Goal: Information Seeking & Learning: Find specific fact

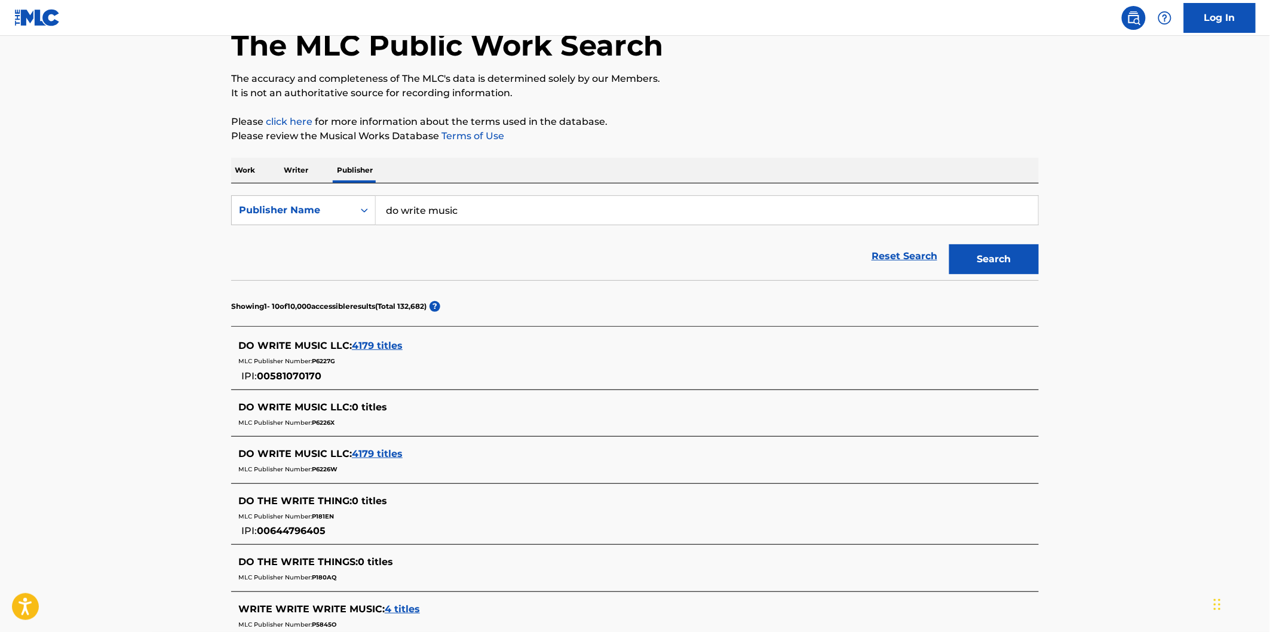
scroll to position [66, 0]
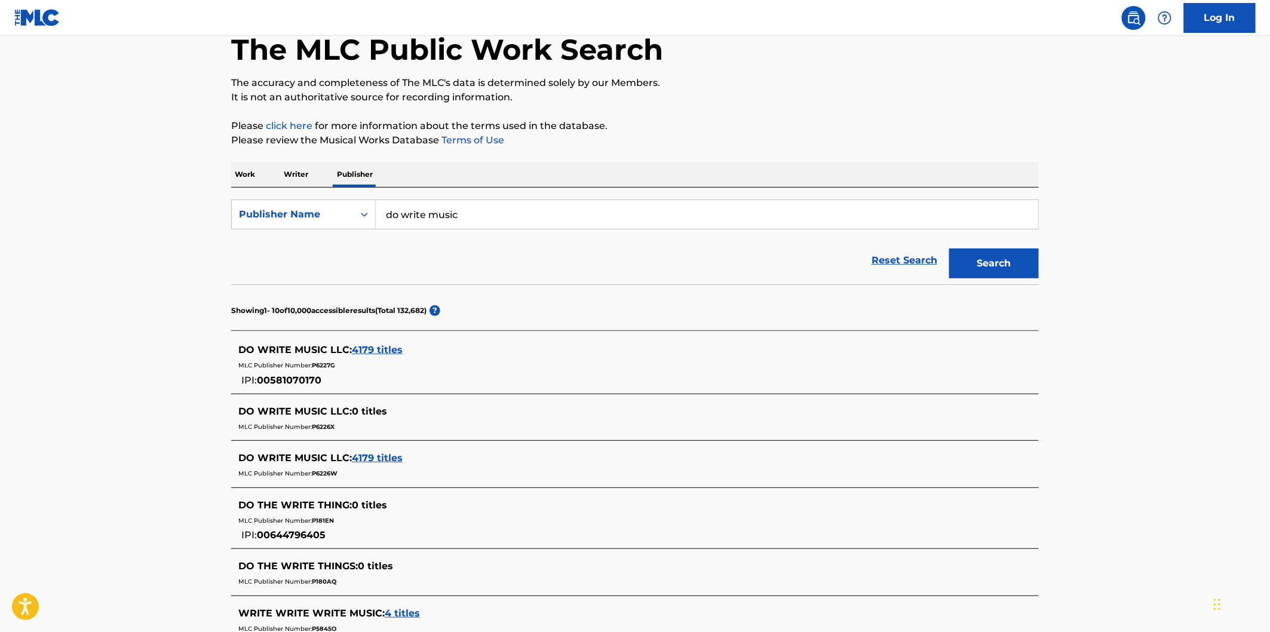
click at [385, 351] on span "4179 titles" at bounding box center [377, 349] width 51 height 11
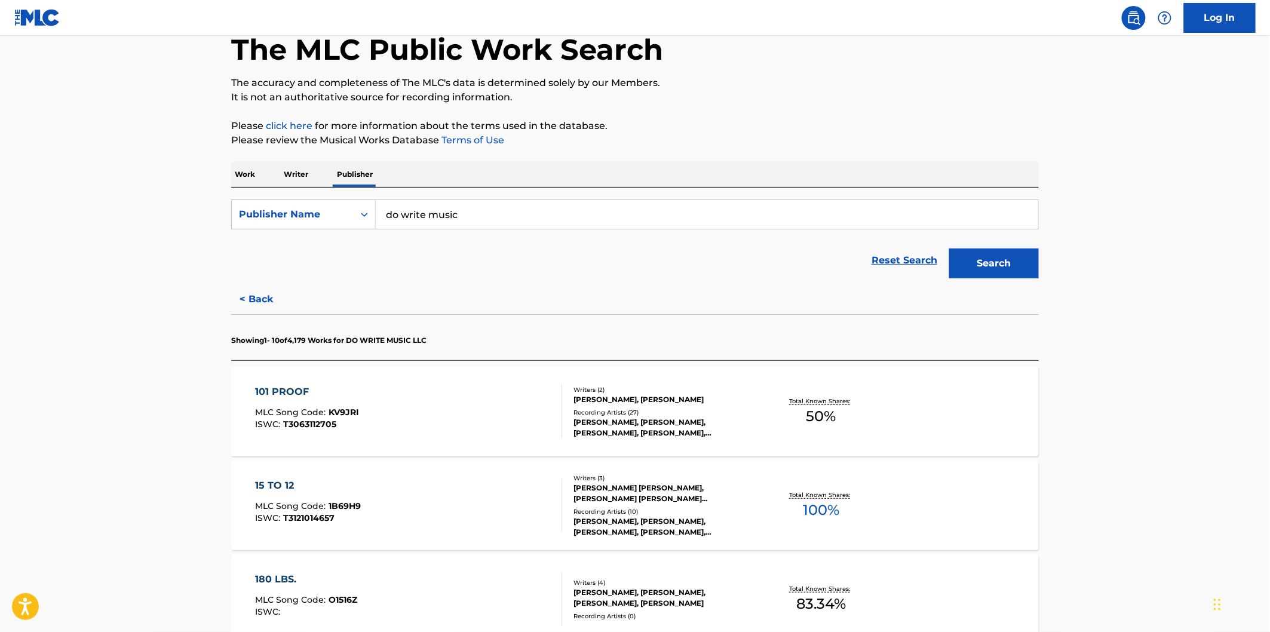
click at [493, 200] on input "do write music" at bounding box center [707, 214] width 662 height 29
click at [542, 421] on div "101 PROOF MLC Song Code : KV9JRI ISWC : T3063112705" at bounding box center [409, 412] width 307 height 54
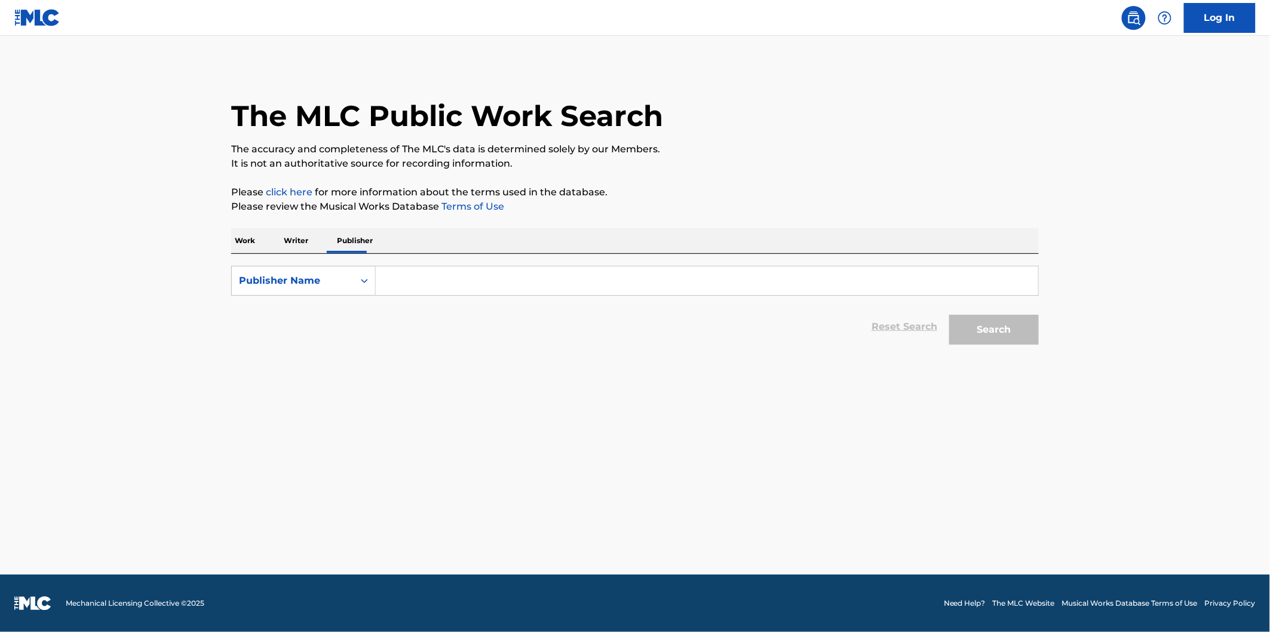
click at [407, 282] on input "Search Form" at bounding box center [707, 280] width 662 height 29
click at [949, 315] on button "Search" at bounding box center [994, 330] width 90 height 30
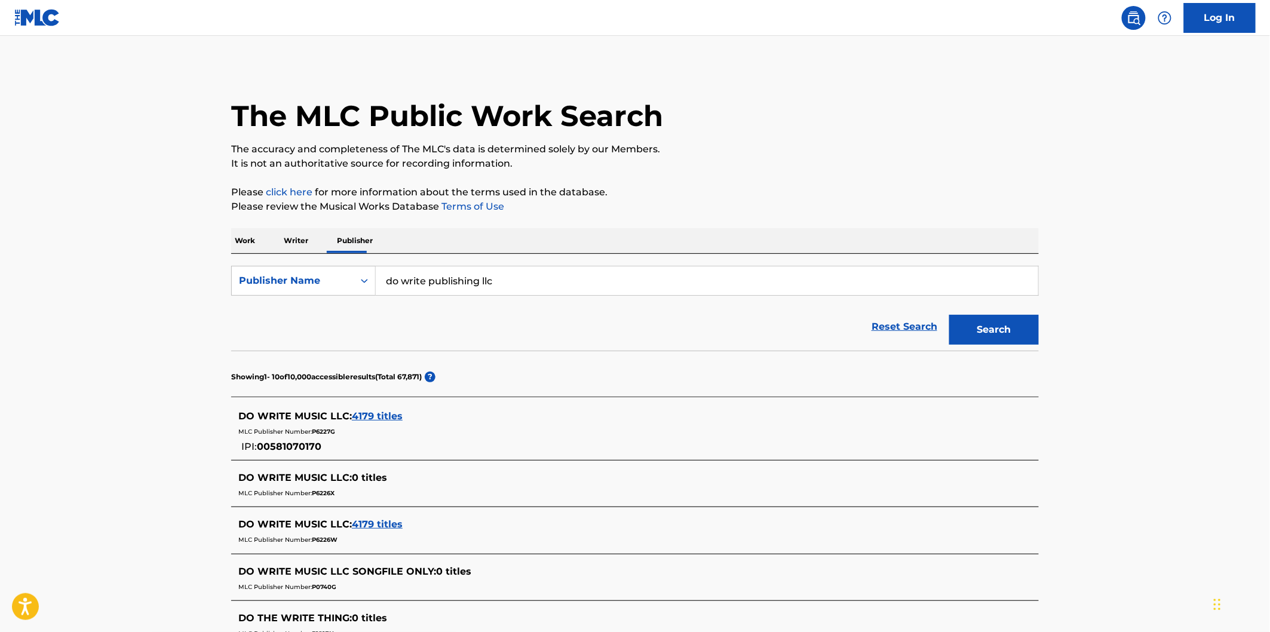
click at [463, 274] on input "do write publishing llc" at bounding box center [707, 280] width 662 height 29
type input "do write music llc"
click at [949, 315] on button "Search" at bounding box center [994, 330] width 90 height 30
click at [361, 414] on span "4179 titles" at bounding box center [377, 415] width 51 height 11
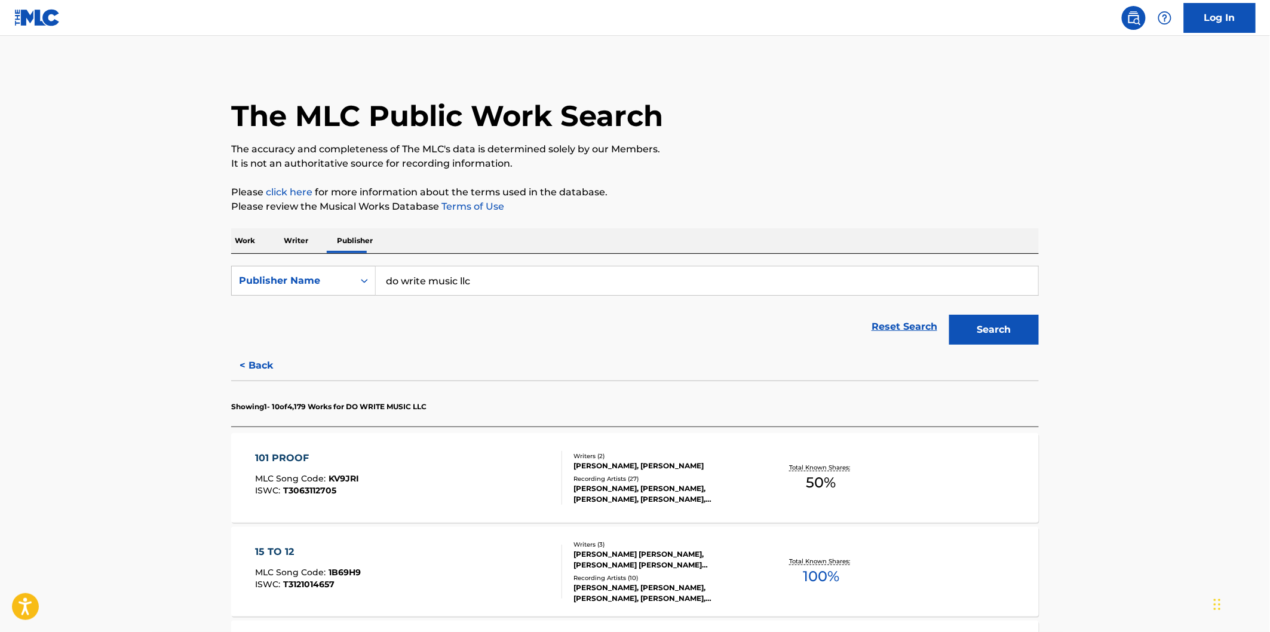
click at [569, 463] on div "Writers ( 2 ) KIM CHADWICK TRIBBLE, COLTON JAMES Recording Artists ( 27 ) COLTO…" at bounding box center [658, 478] width 192 height 53
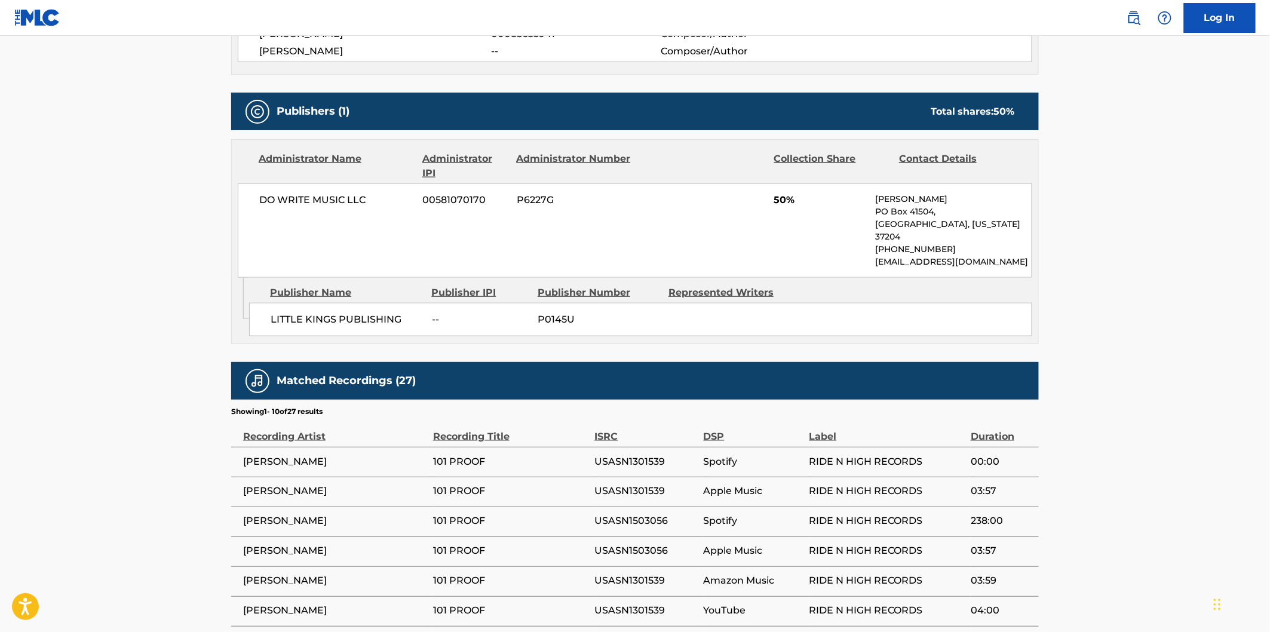
scroll to position [530, 0]
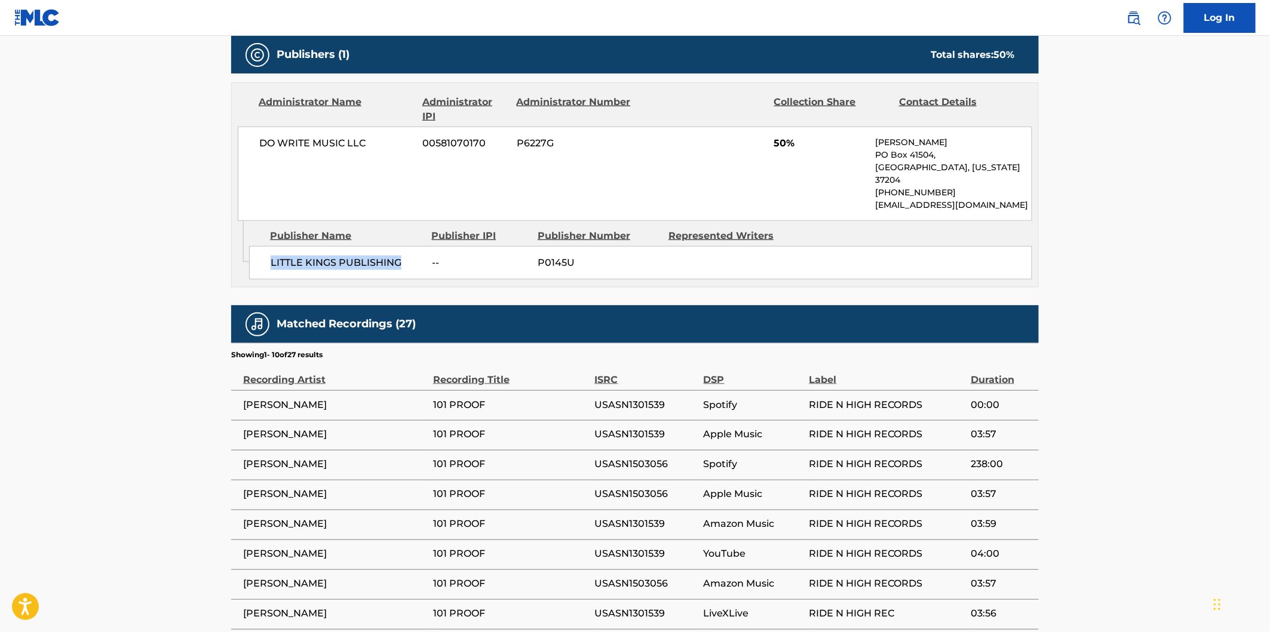
drag, startPoint x: 272, startPoint y: 248, endPoint x: 415, endPoint y: 248, distance: 142.8
click at [415, 256] on span "LITTLE KINGS PUBLISHING" at bounding box center [347, 263] width 152 height 14
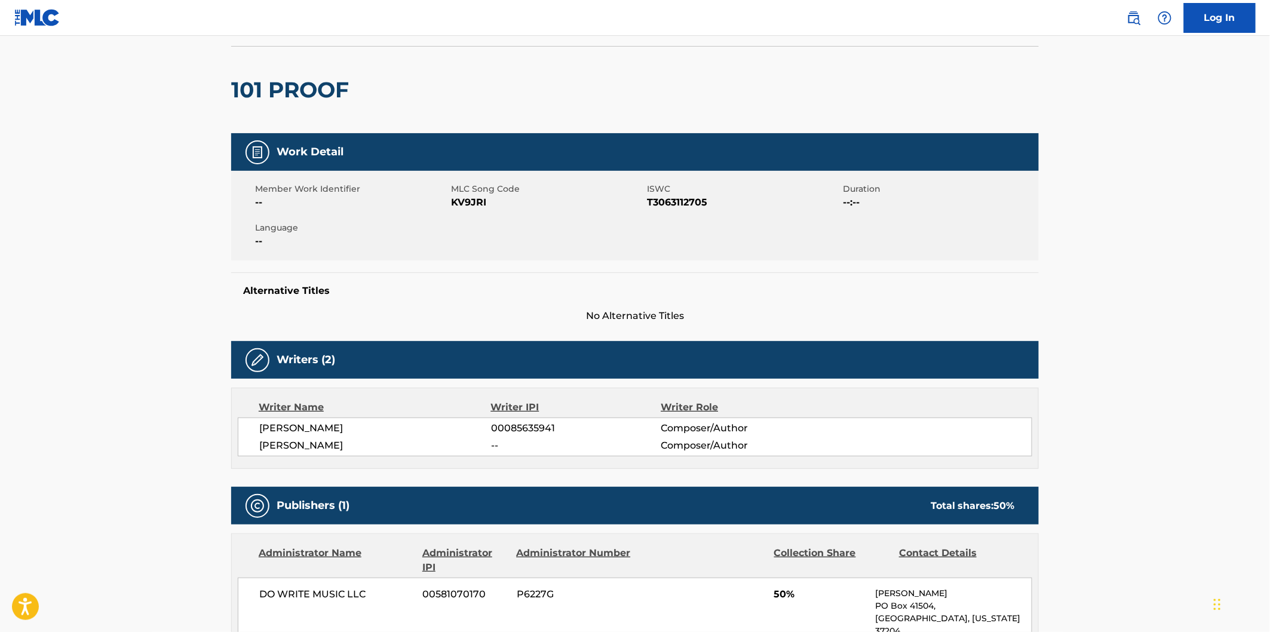
scroll to position [0, 0]
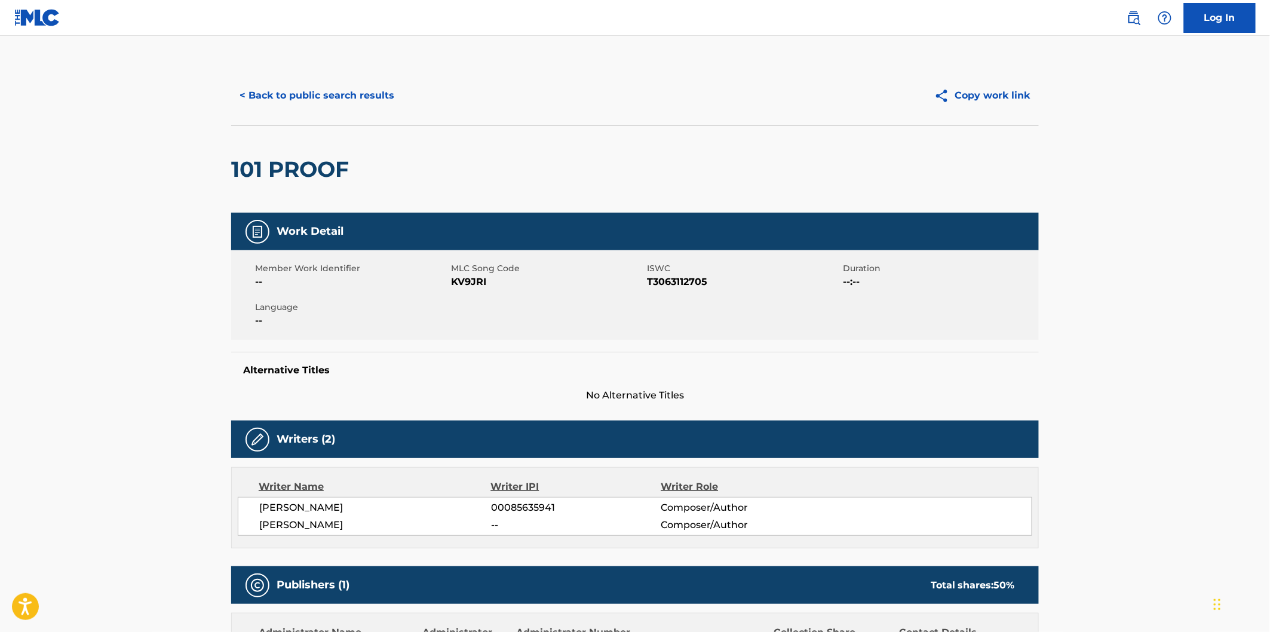
click at [338, 100] on button "< Back to public search results" at bounding box center [316, 96] width 171 height 30
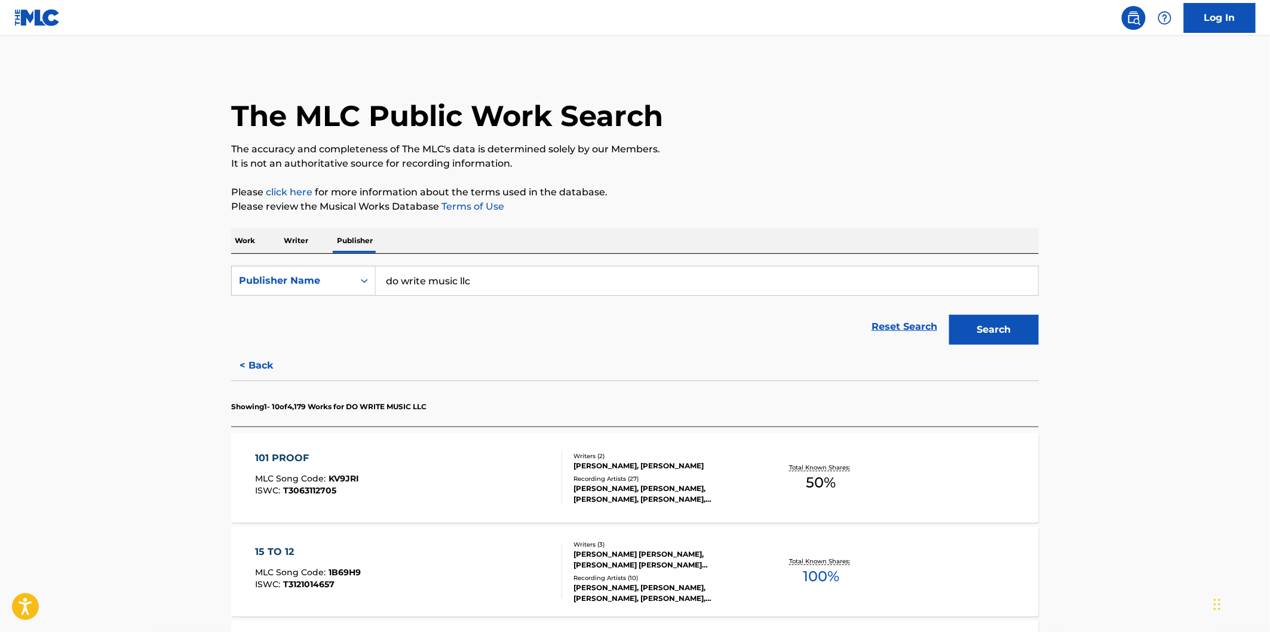
click at [486, 462] on div "101 PROOF MLC Song Code : KV9JRI ISWC : T3063112705" at bounding box center [409, 478] width 307 height 54
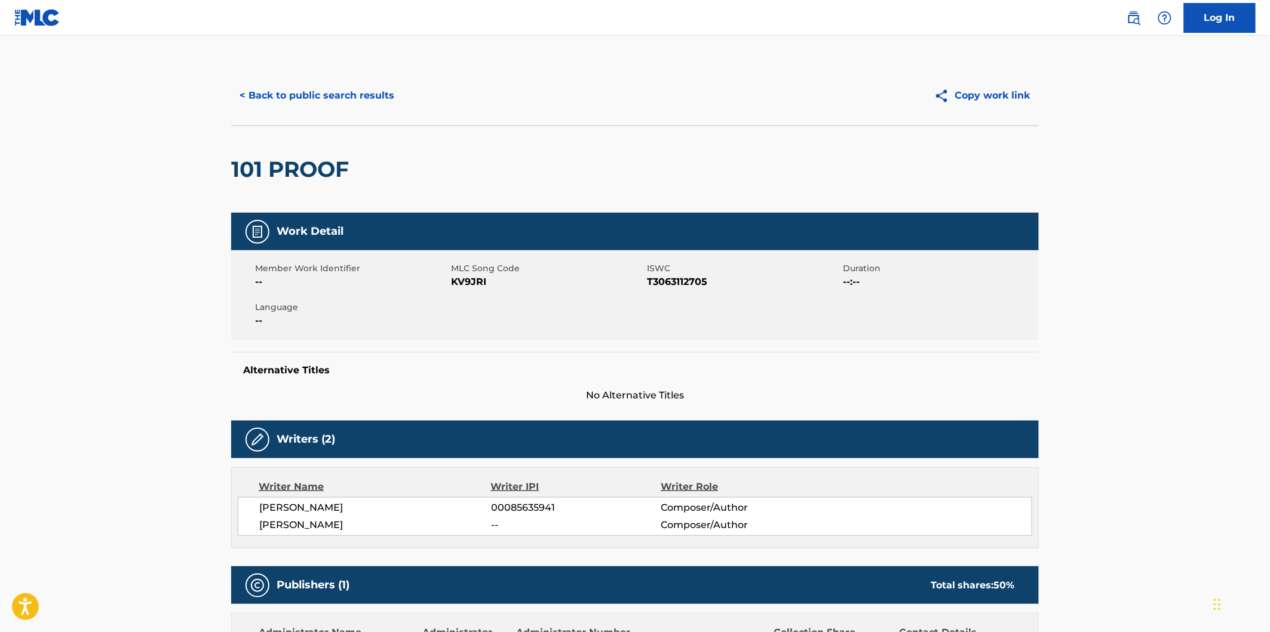
click at [343, 91] on button "< Back to public search results" at bounding box center [316, 96] width 171 height 30
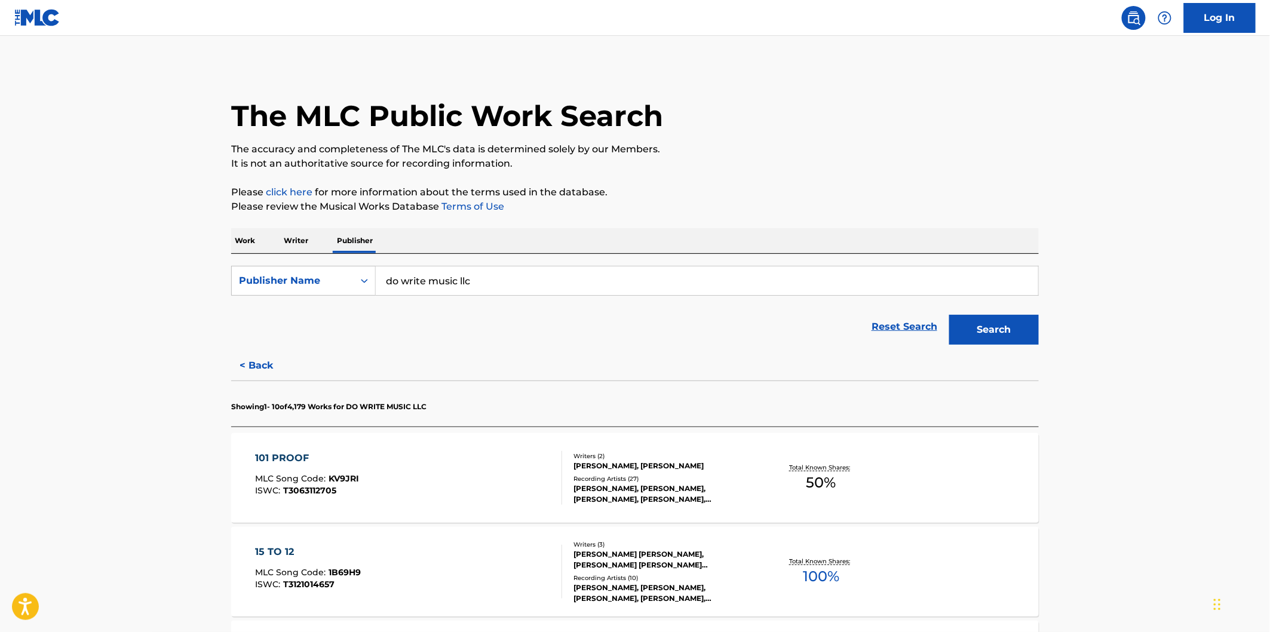
click at [1001, 337] on button "Search" at bounding box center [994, 330] width 90 height 30
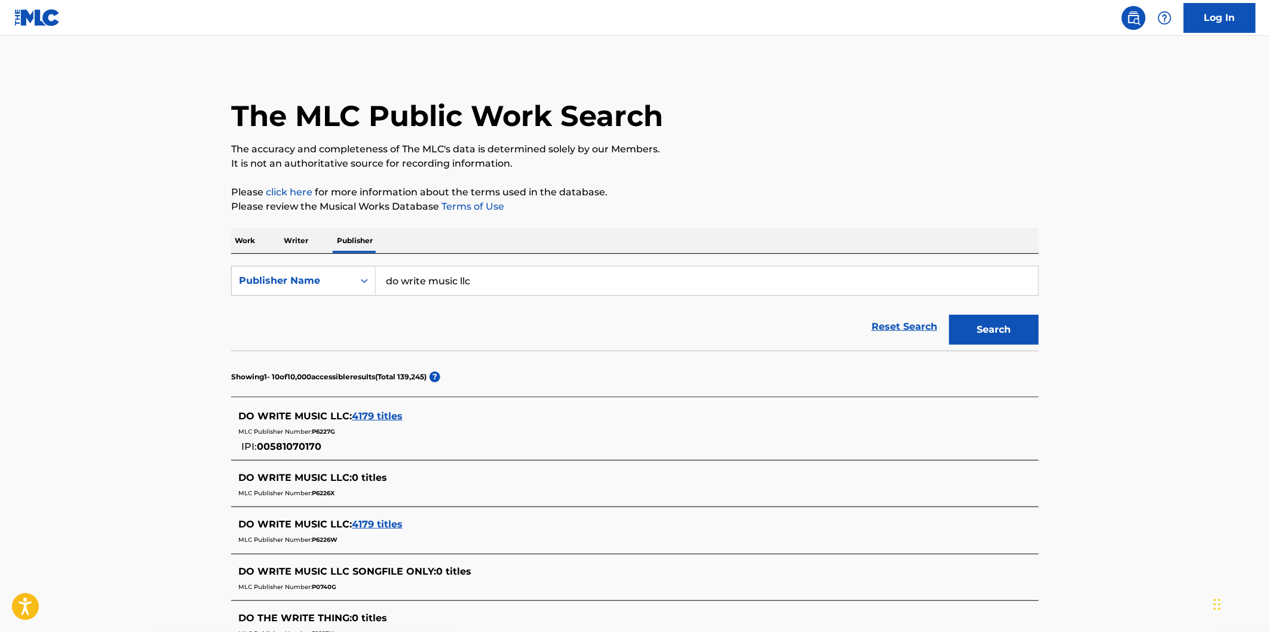
click at [526, 284] on input "do write music llc" at bounding box center [707, 280] width 662 height 29
click at [591, 252] on div "Work Writer Publisher" at bounding box center [635, 240] width 808 height 25
drag, startPoint x: 502, startPoint y: 283, endPoint x: 387, endPoint y: 279, distance: 115.3
click at [387, 279] on input "do write music llc" at bounding box center [707, 280] width 662 height 29
click at [484, 279] on input "do write music llc" at bounding box center [707, 280] width 662 height 29
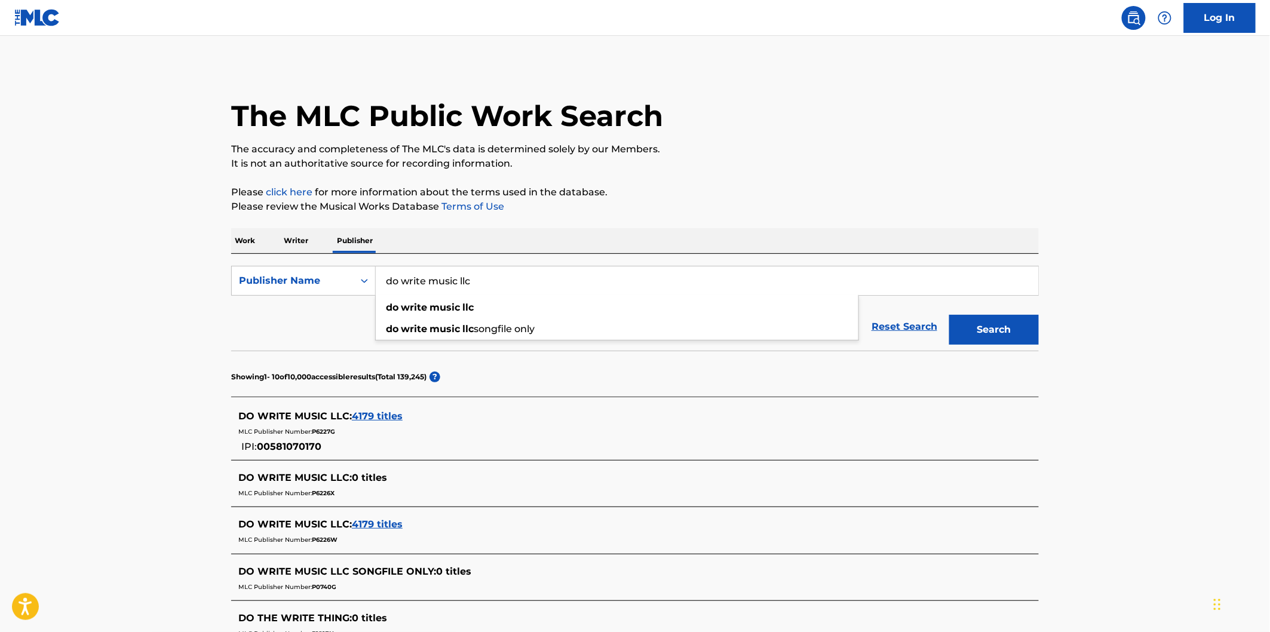
click at [482, 281] on input "do write music llc" at bounding box center [707, 280] width 662 height 29
click at [668, 222] on div "The MLC Public Work Search The accuracy and completeness of The MLC's data is d…" at bounding box center [635, 529] width 836 height 926
click at [378, 416] on span "4179 titles" at bounding box center [377, 415] width 51 height 11
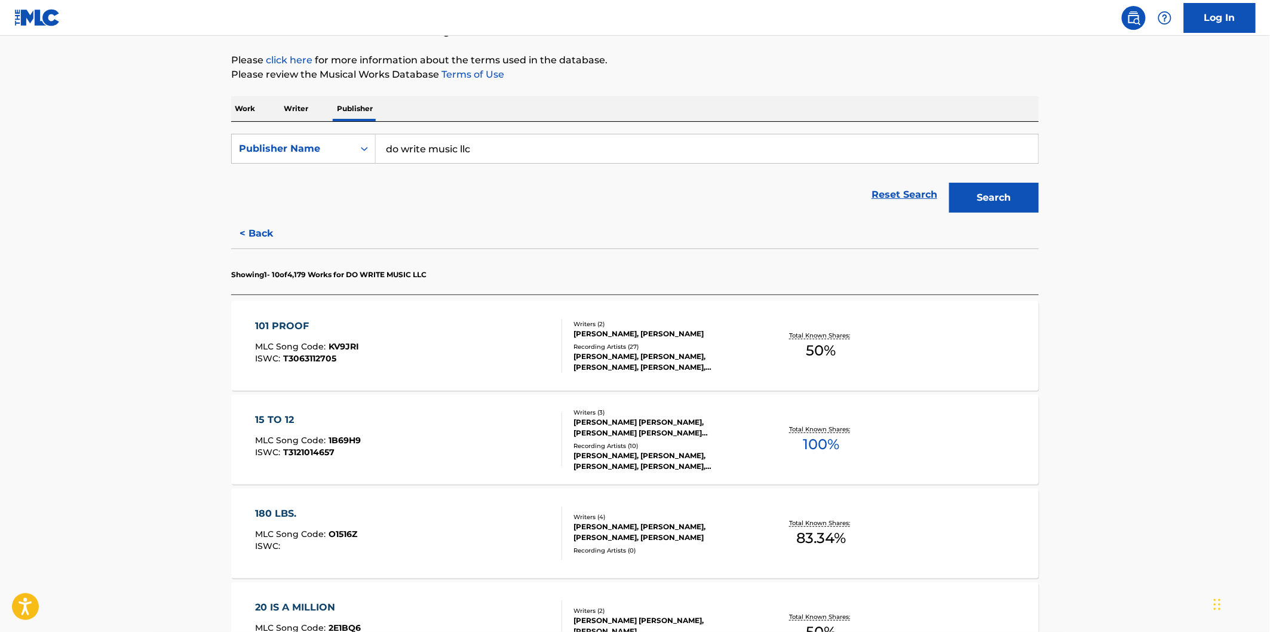
scroll to position [133, 0]
click at [444, 339] on div "101 PROOF MLC Song Code : KV9JRI ISWC : T3063112705" at bounding box center [409, 345] width 307 height 54
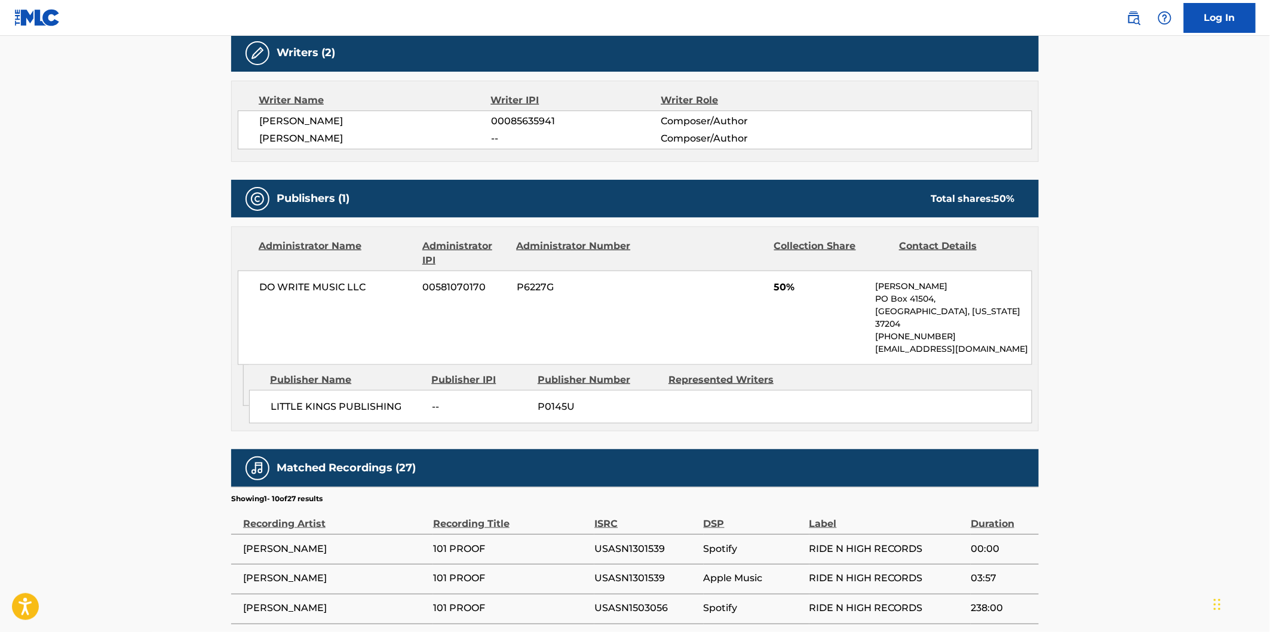
scroll to position [464, 0]
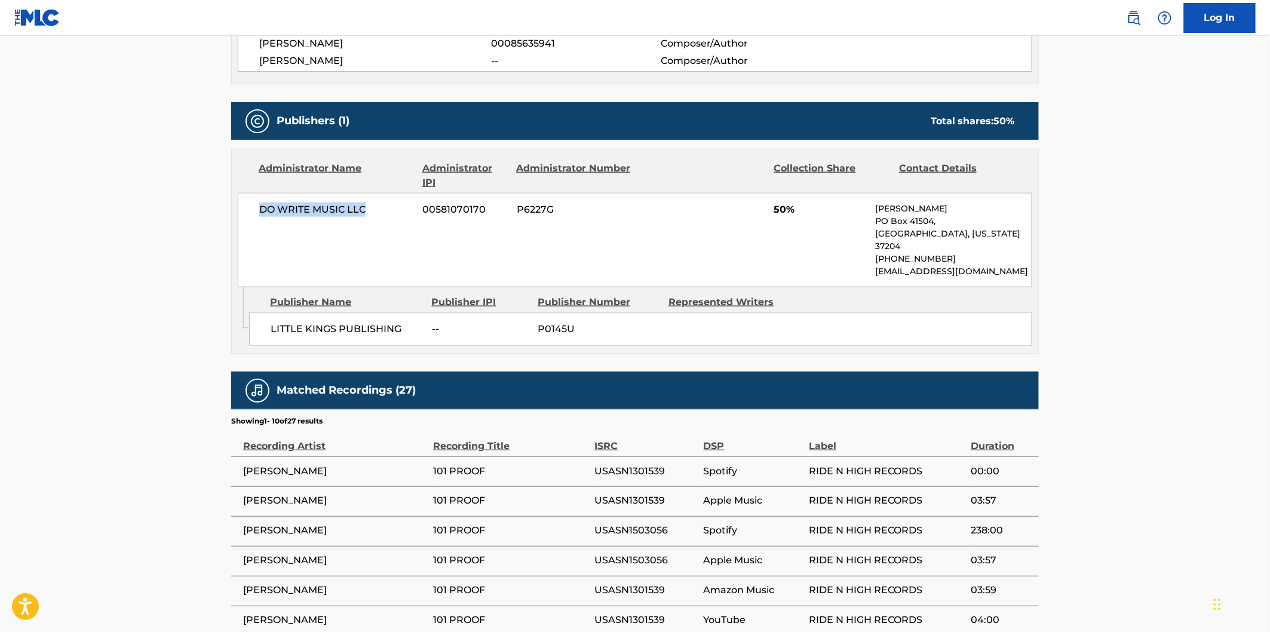
drag, startPoint x: 256, startPoint y: 211, endPoint x: 378, endPoint y: 208, distance: 121.9
click at [378, 208] on div "DO WRITE MUSIC LLC 00581070170 P6227G 50% Marghie Evans PO Box 41504, Nashville…" at bounding box center [635, 240] width 794 height 94
click at [282, 322] on span "LITTLE KINGS PUBLISHING" at bounding box center [347, 329] width 152 height 14
drag, startPoint x: 270, startPoint y: 315, endPoint x: 401, endPoint y: 315, distance: 130.8
click at [401, 315] on div "LITTLE KINGS PUBLISHING -- P0145U" at bounding box center [640, 328] width 783 height 33
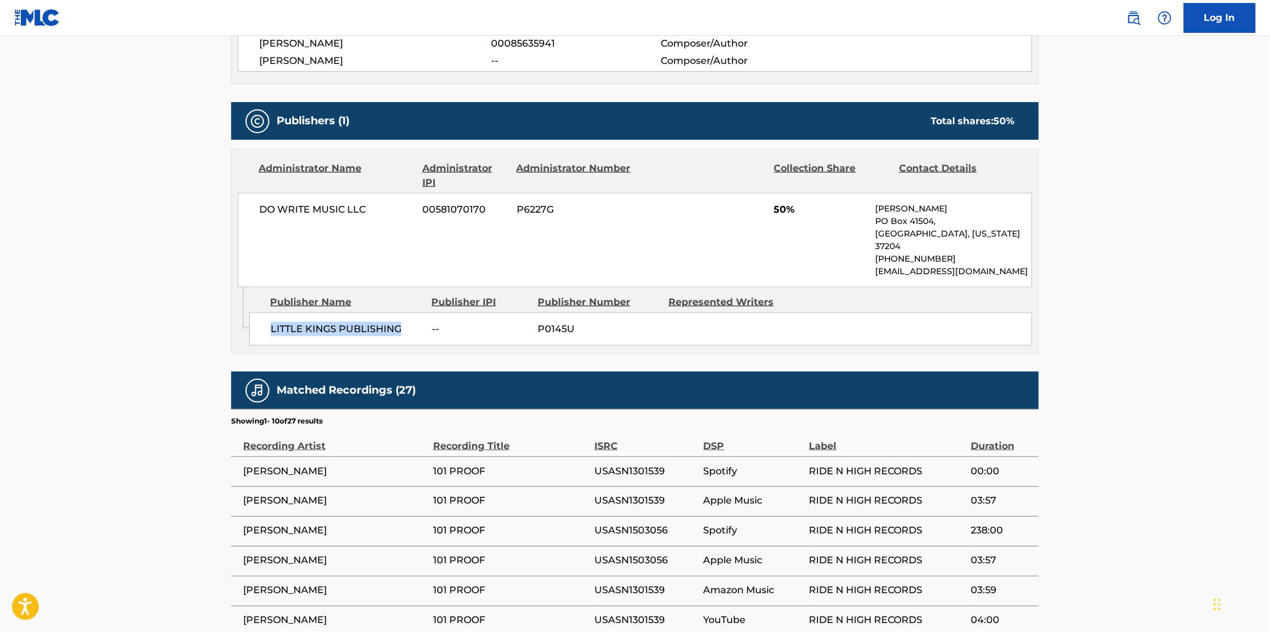
copy span "LITTLE KINGS PUBLISHING"
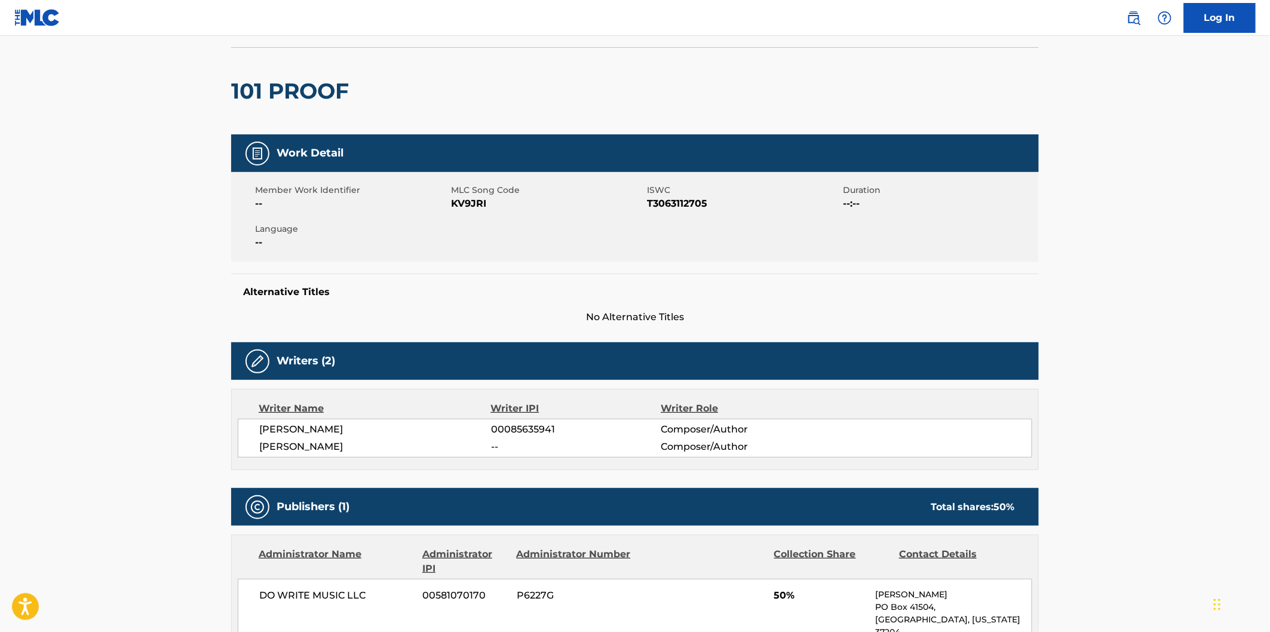
scroll to position [0, 0]
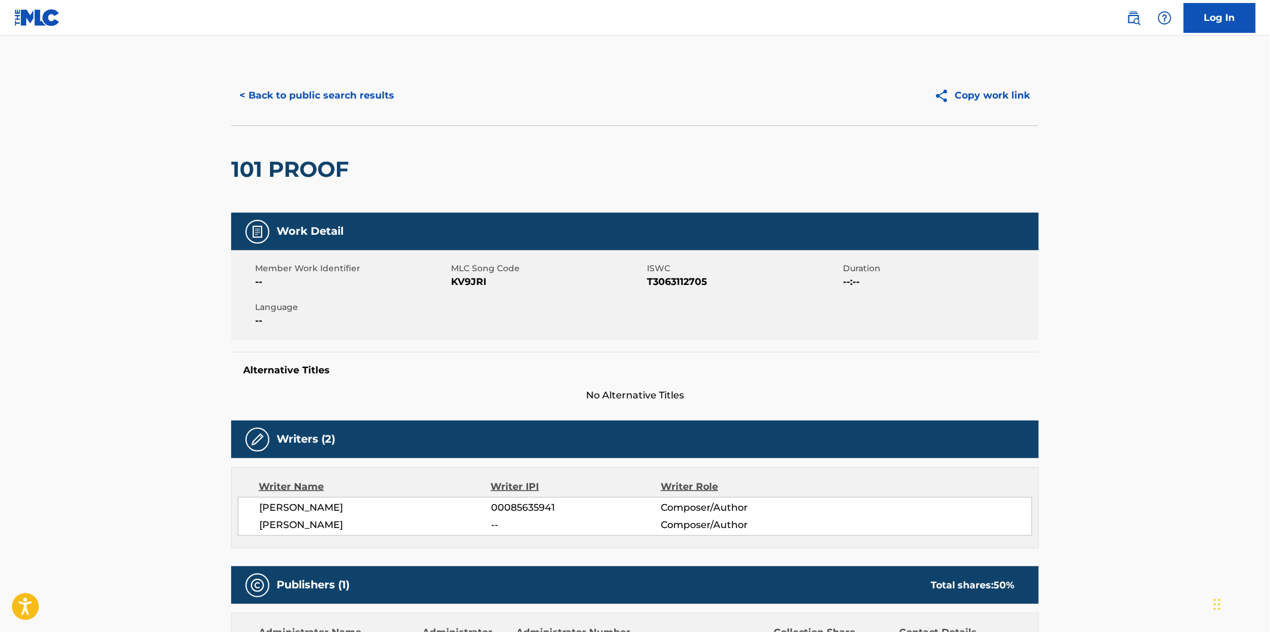
click at [320, 82] on button "< Back to public search results" at bounding box center [316, 96] width 171 height 30
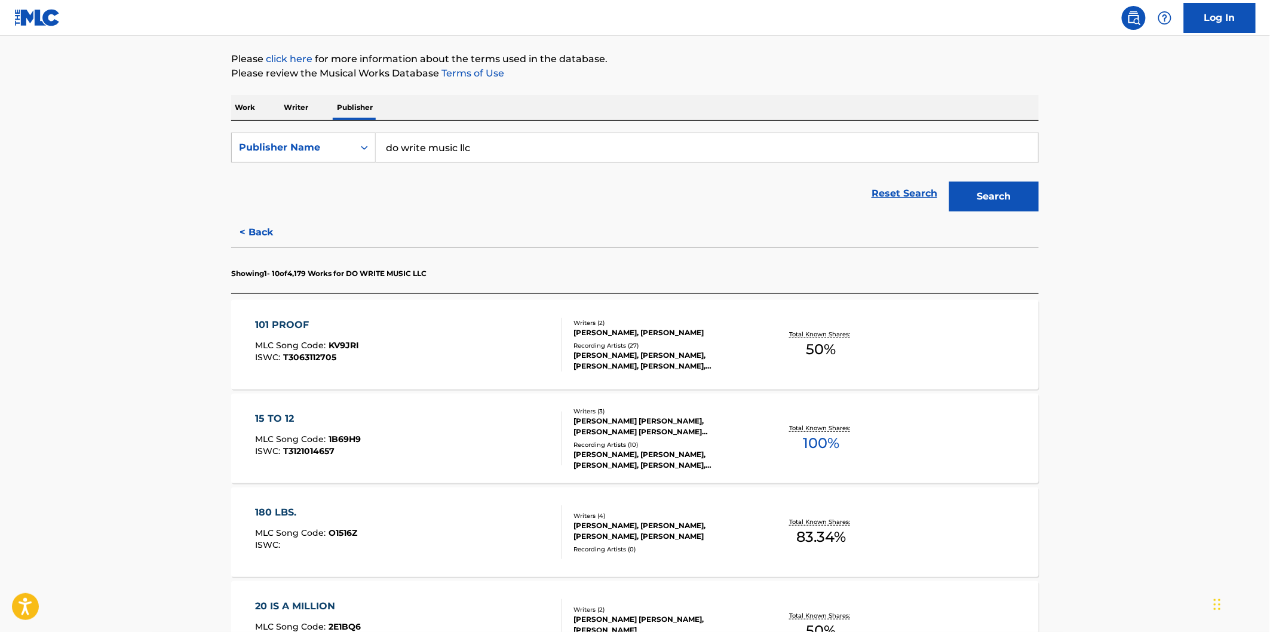
scroll to position [265, 0]
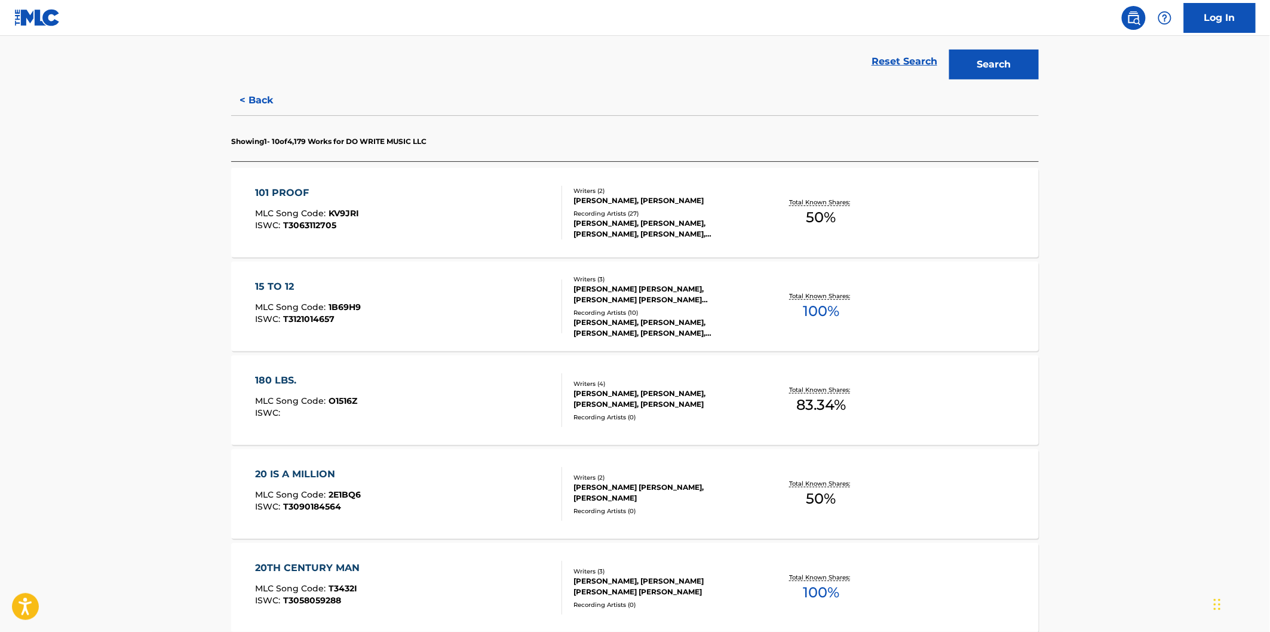
click at [488, 327] on div "15 TO 12 MLC Song Code : 1B69H9 ISWC : T3121014657" at bounding box center [409, 307] width 307 height 54
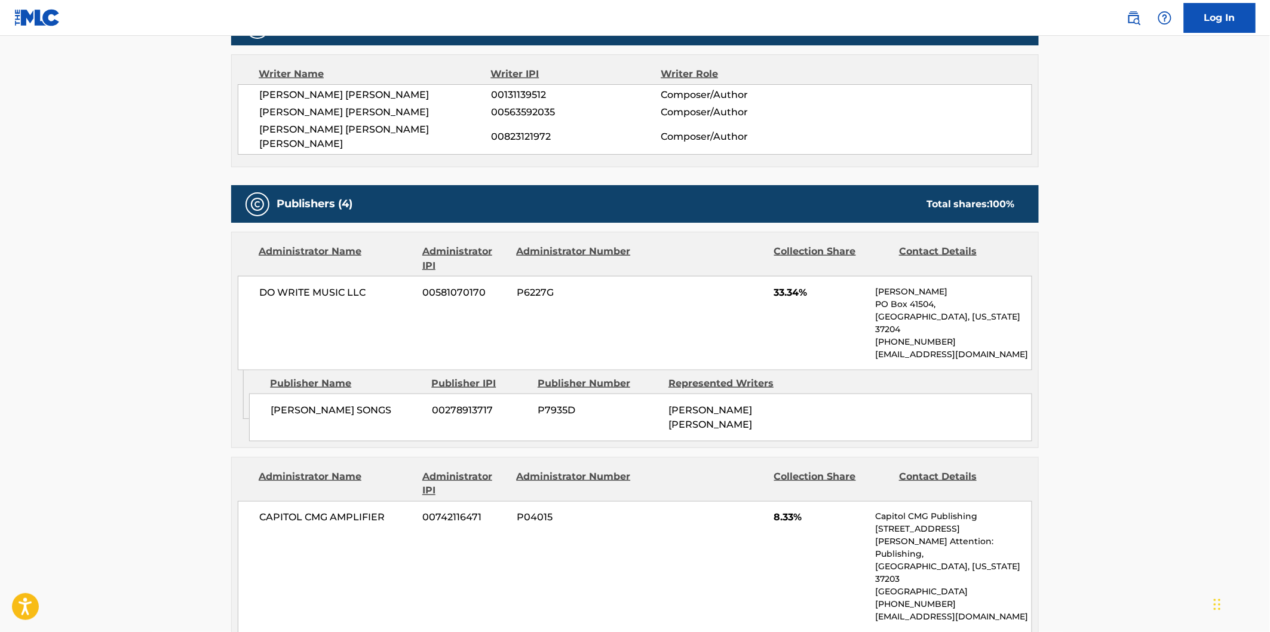
scroll to position [530, 0]
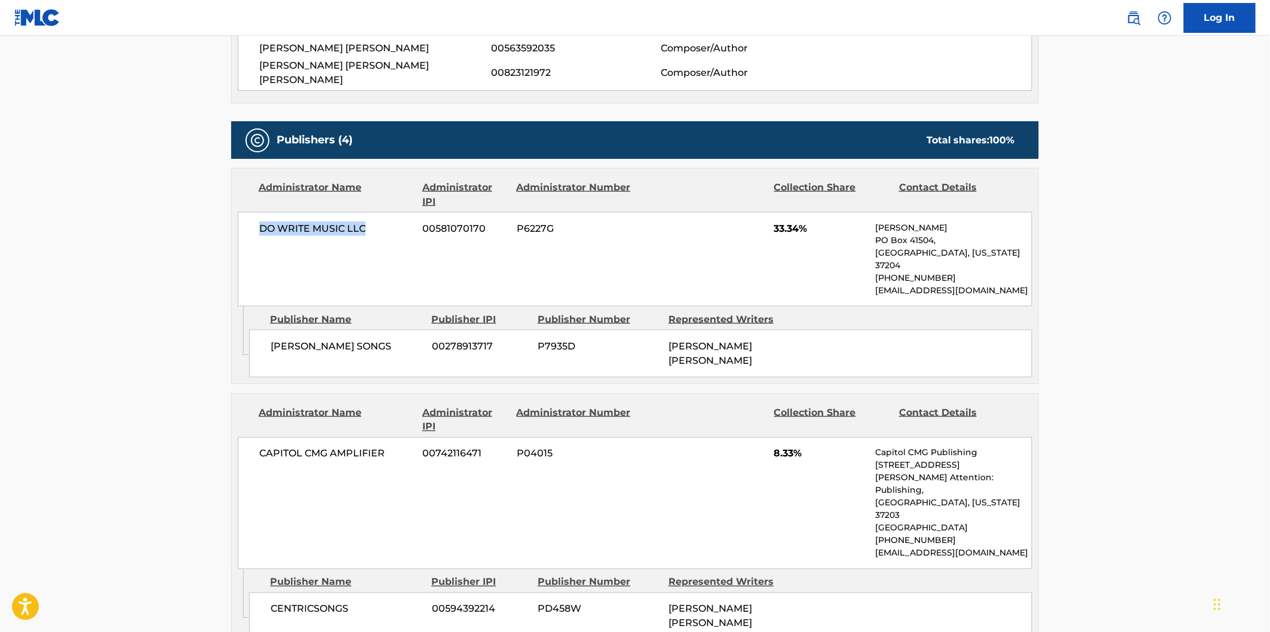
drag, startPoint x: 262, startPoint y: 217, endPoint x: 385, endPoint y: 202, distance: 124.0
click at [385, 212] on div "DO WRITE MUSIC LLC 00581070170 P6227G 33.34% Marghie Evans PO Box 41504, Nashvi…" at bounding box center [635, 259] width 794 height 94
click at [312, 339] on span "VICTORIA SHAW SONGS" at bounding box center [347, 346] width 152 height 14
drag, startPoint x: 265, startPoint y: 321, endPoint x: 413, endPoint y: 321, distance: 147.5
click at [413, 330] on div "VICTORIA SHAW SONGS 00278913717 P7935D VICTORIA LYNN SHAW" at bounding box center [640, 354] width 783 height 48
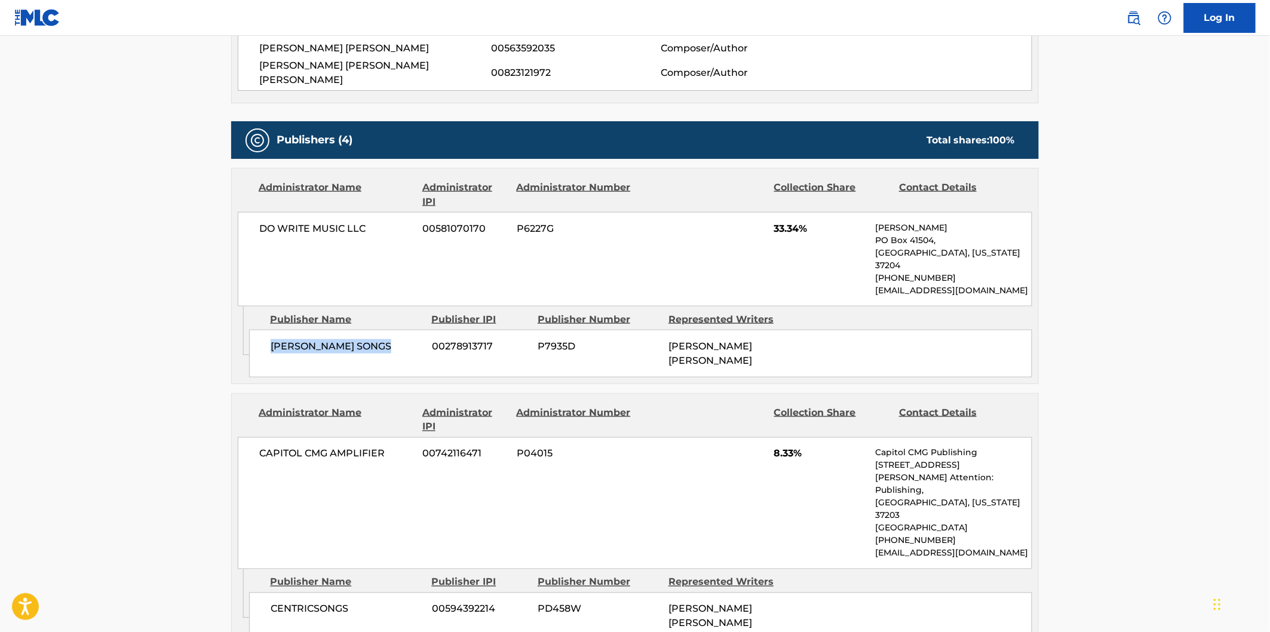
copy span "VICTORIA SHAW SONGS"
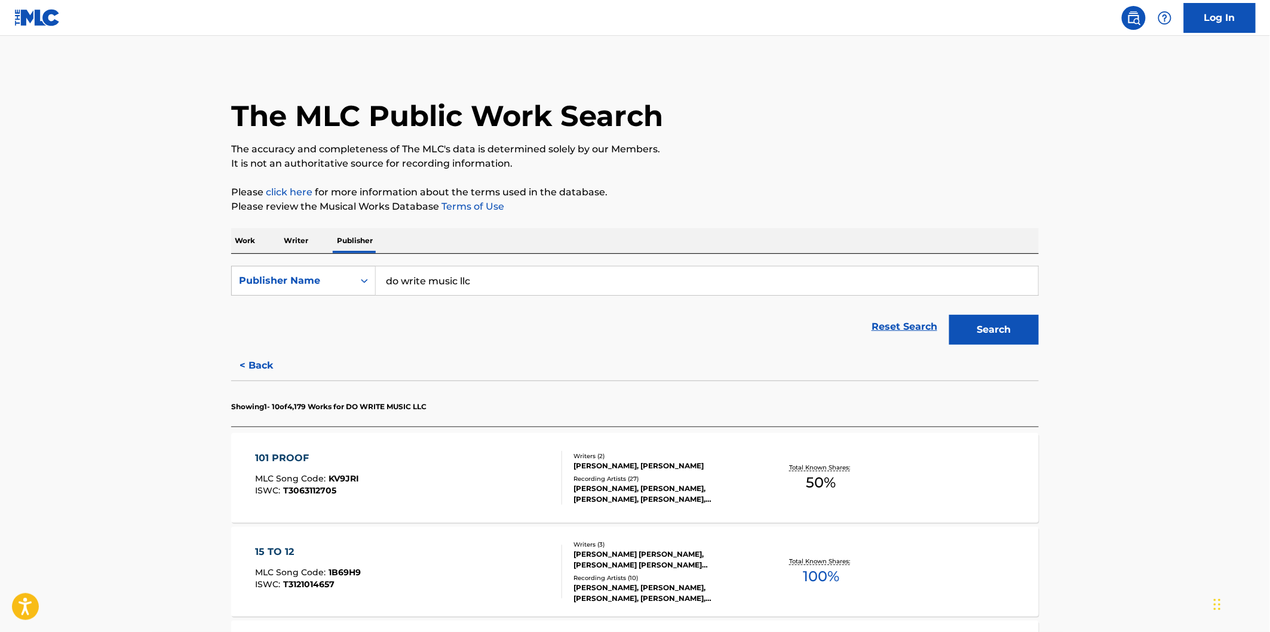
click at [440, 478] on div "101 PROOF MLC Song Code : KV9JRI ISWC : T3063112705" at bounding box center [409, 478] width 307 height 54
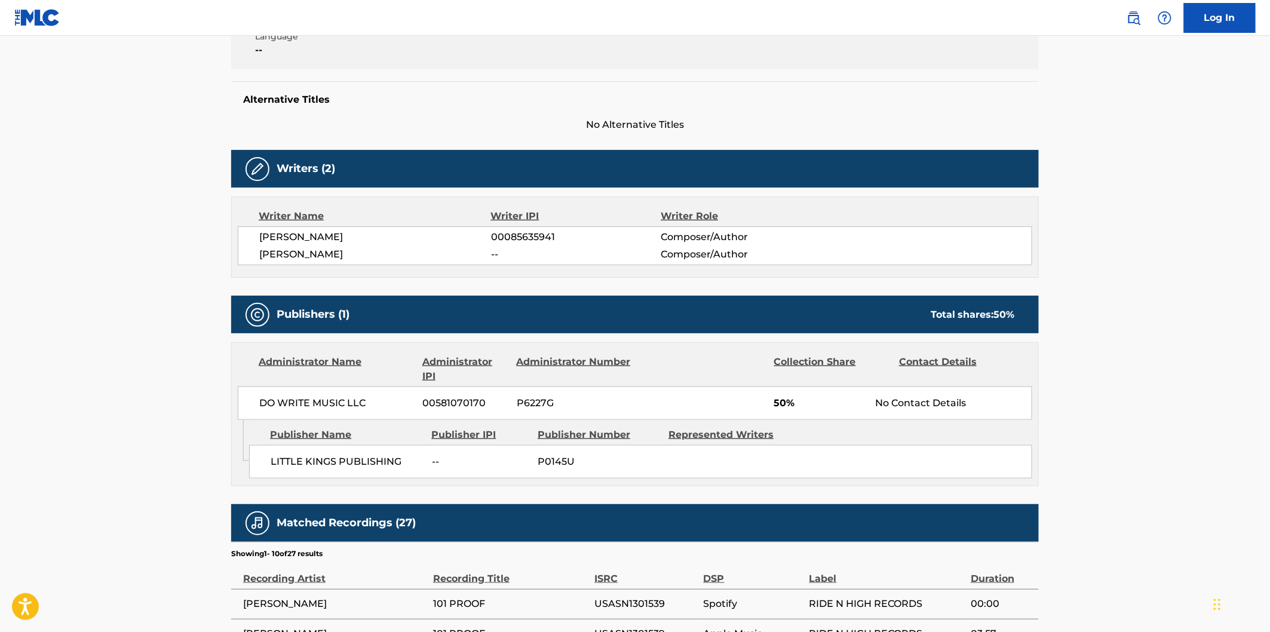
scroll to position [332, 0]
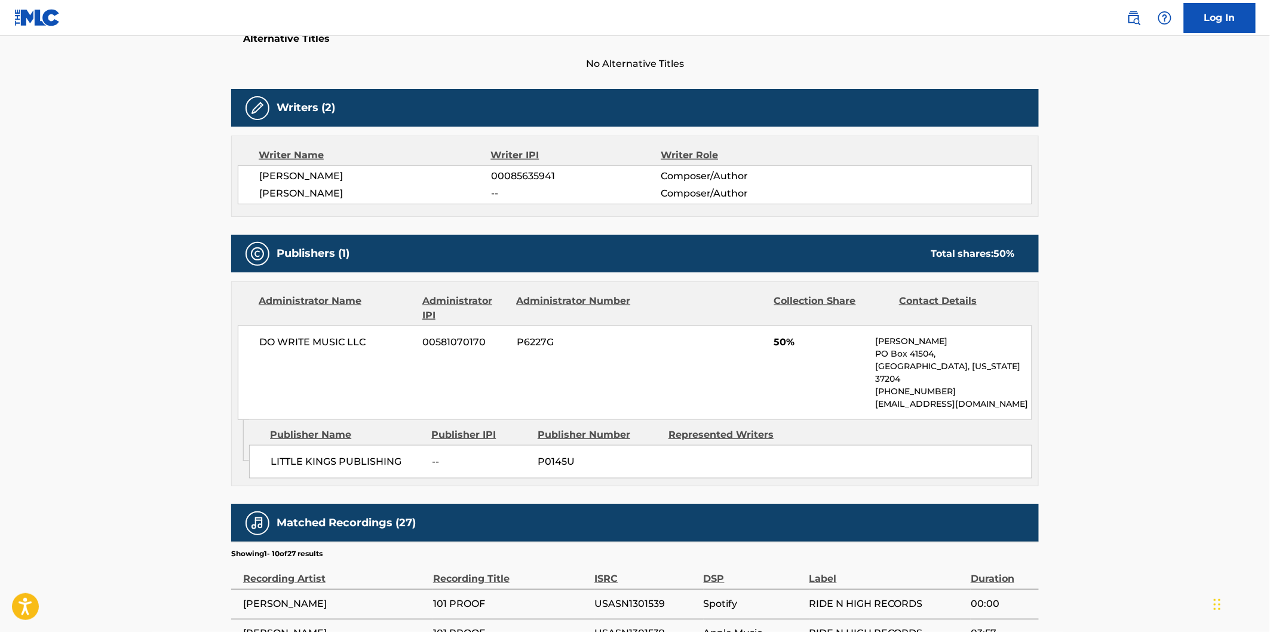
click at [286, 455] on span "LITTLE KINGS PUBLISHING" at bounding box center [347, 462] width 152 height 14
click at [379, 455] on span "LITTLE KINGS PUBLISHING" at bounding box center [347, 462] width 152 height 14
copy span "LITTLE KINGS PUBLISHING"
click at [394, 455] on span "LITTLE KINGS PUBLISHING" at bounding box center [347, 462] width 152 height 14
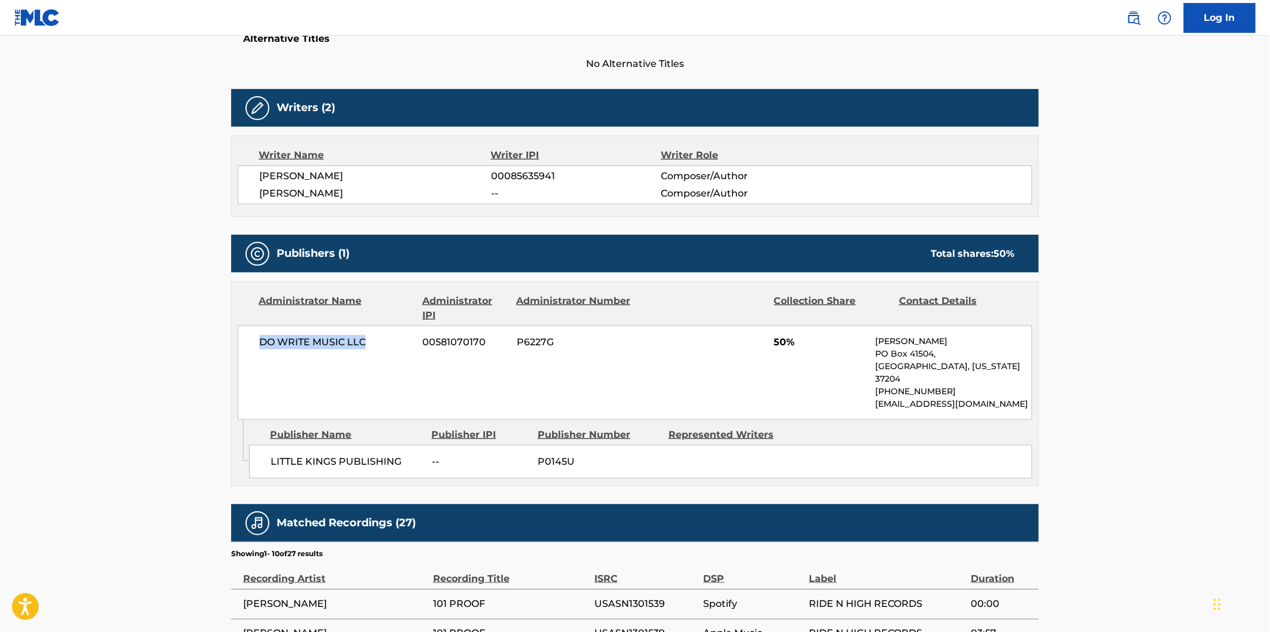
drag, startPoint x: 260, startPoint y: 339, endPoint x: 381, endPoint y: 337, distance: 121.3
click at [381, 337] on span "DO WRITE MUSIC LLC" at bounding box center [336, 342] width 155 height 14
click at [289, 467] on div "Publisher Name Publisher IPI Publisher Number Represented Writers LITTLE KINGS …" at bounding box center [643, 450] width 789 height 60
drag, startPoint x: 272, startPoint y: 446, endPoint x: 407, endPoint y: 444, distance: 135.0
click at [407, 455] on span "LITTLE KINGS PUBLISHING" at bounding box center [347, 462] width 152 height 14
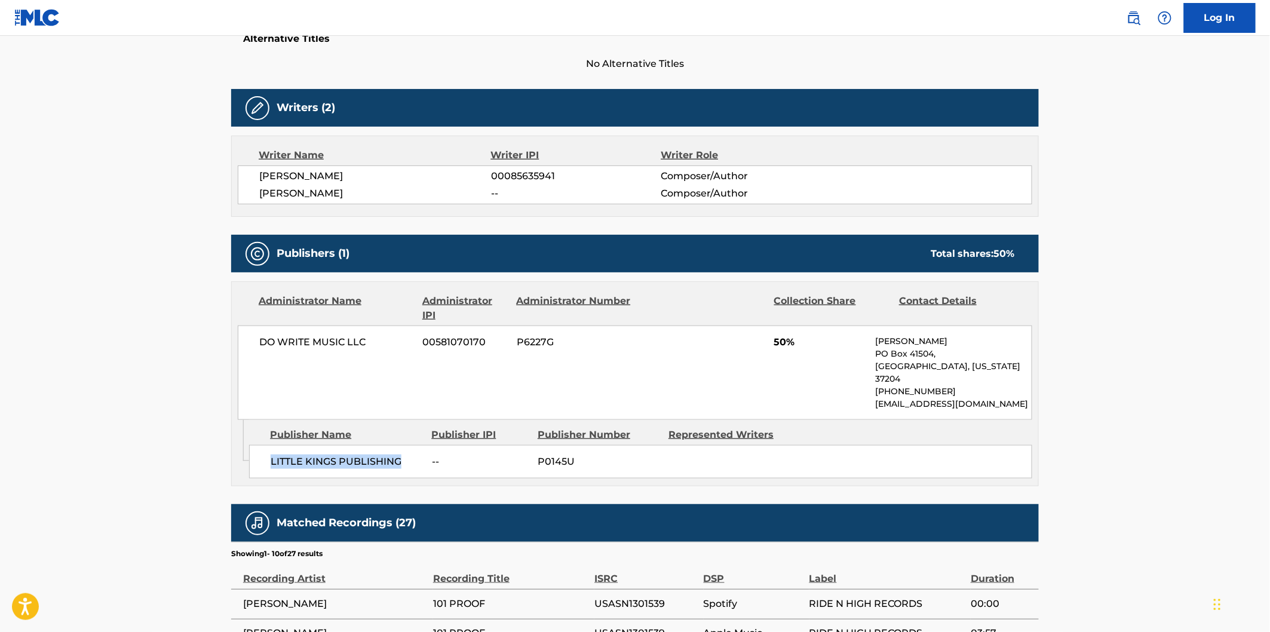
click at [348, 455] on span "LITTLE KINGS PUBLISHING" at bounding box center [347, 462] width 152 height 14
drag, startPoint x: 271, startPoint y: 446, endPoint x: 391, endPoint y: 446, distance: 119.5
click at [391, 455] on span "LITTLE KINGS PUBLISHING" at bounding box center [347, 462] width 152 height 14
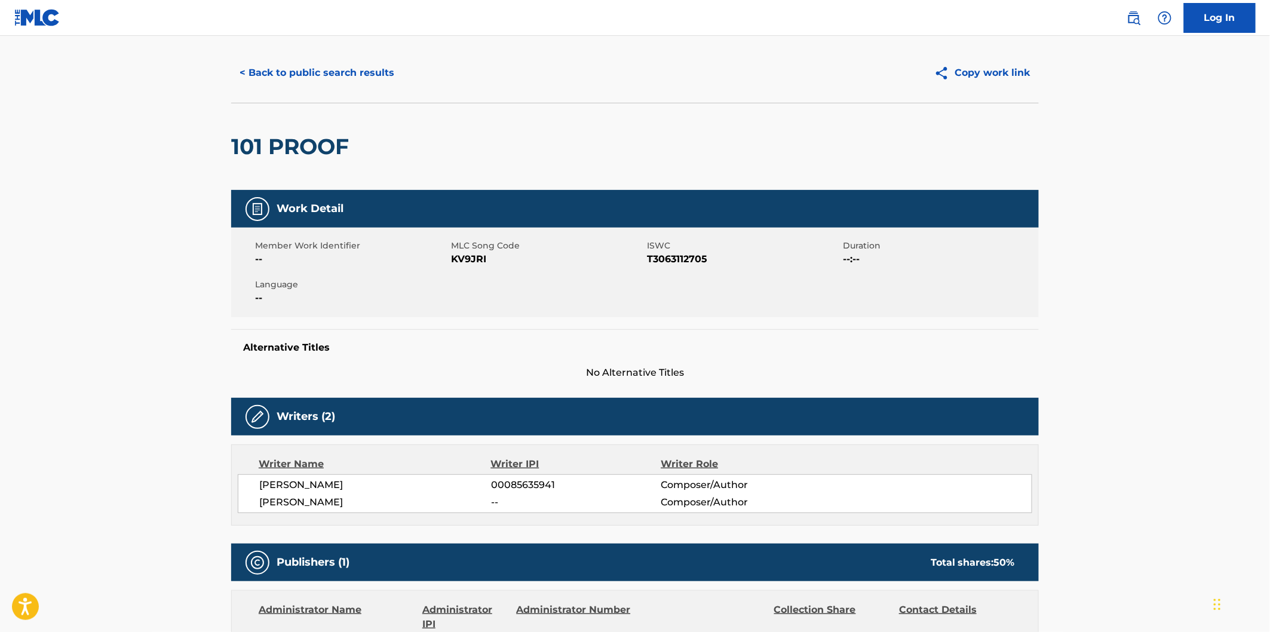
scroll to position [0, 0]
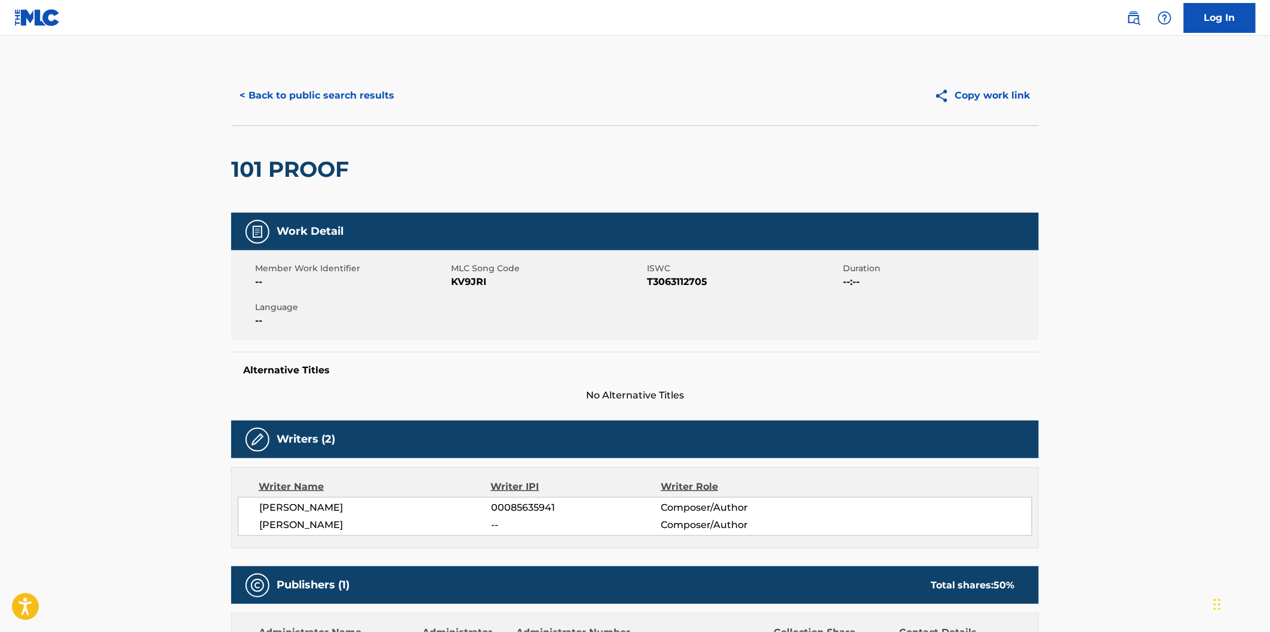
click at [320, 94] on button "< Back to public search results" at bounding box center [316, 96] width 171 height 30
